Goal: Find specific page/section: Find specific page/section

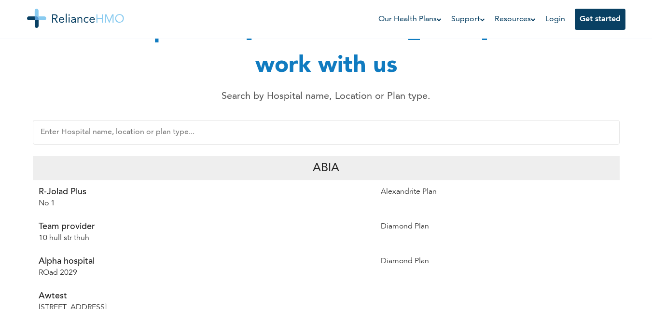
scroll to position [186, 0]
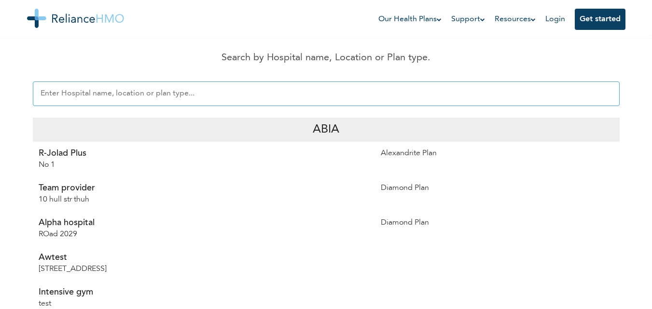
click at [119, 82] on input "text" at bounding box center [326, 94] width 587 height 25
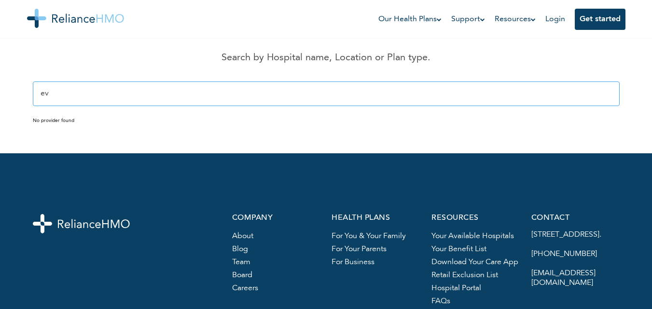
type input "e"
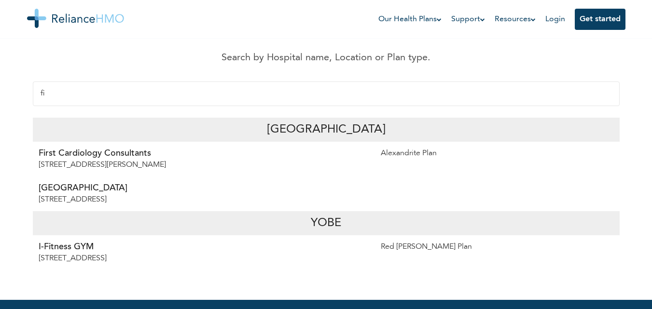
click at [106, 148] on p "First Cardiology Consultants" at bounding box center [204, 154] width 331 height 12
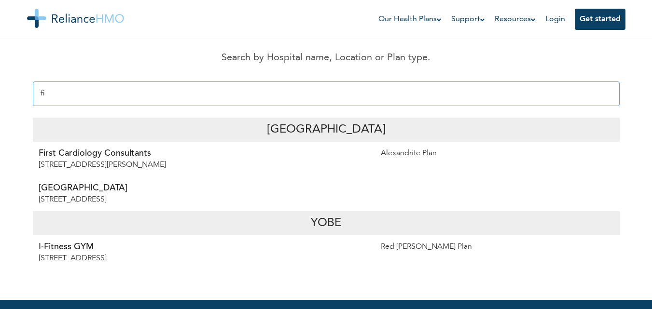
click at [69, 82] on input "fi" at bounding box center [326, 94] width 587 height 25
type input "f"
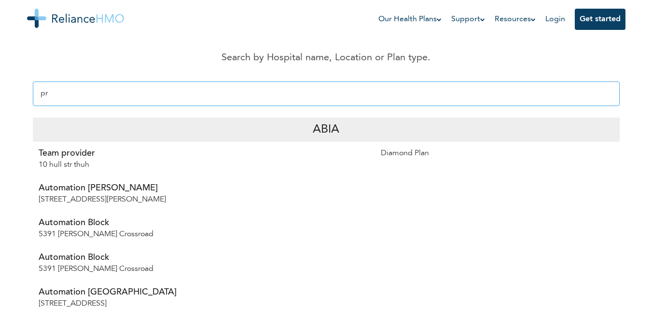
type input "p"
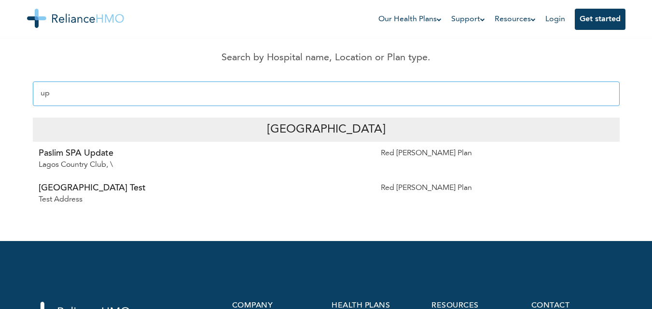
type input "u"
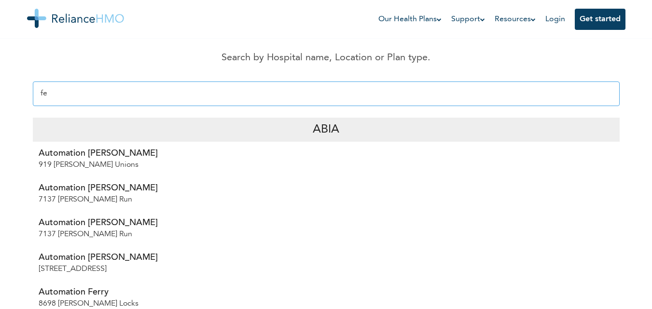
type input "f"
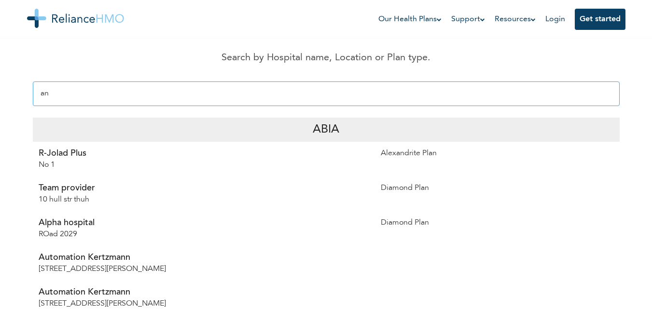
type input "a"
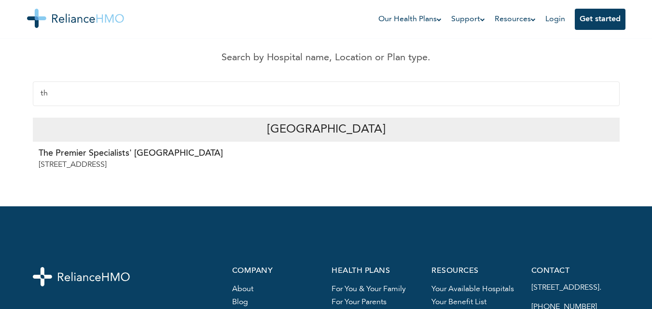
type input "t"
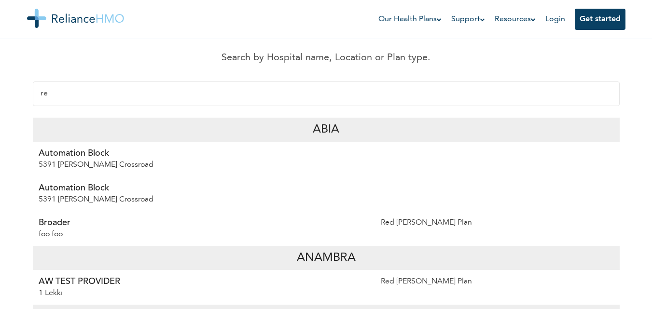
type input "r"
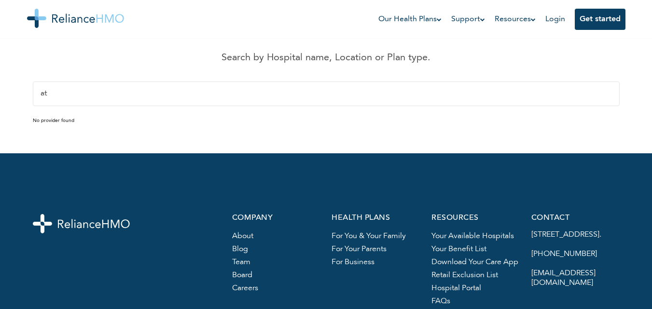
type input "a"
